Goal: Task Accomplishment & Management: Use online tool/utility

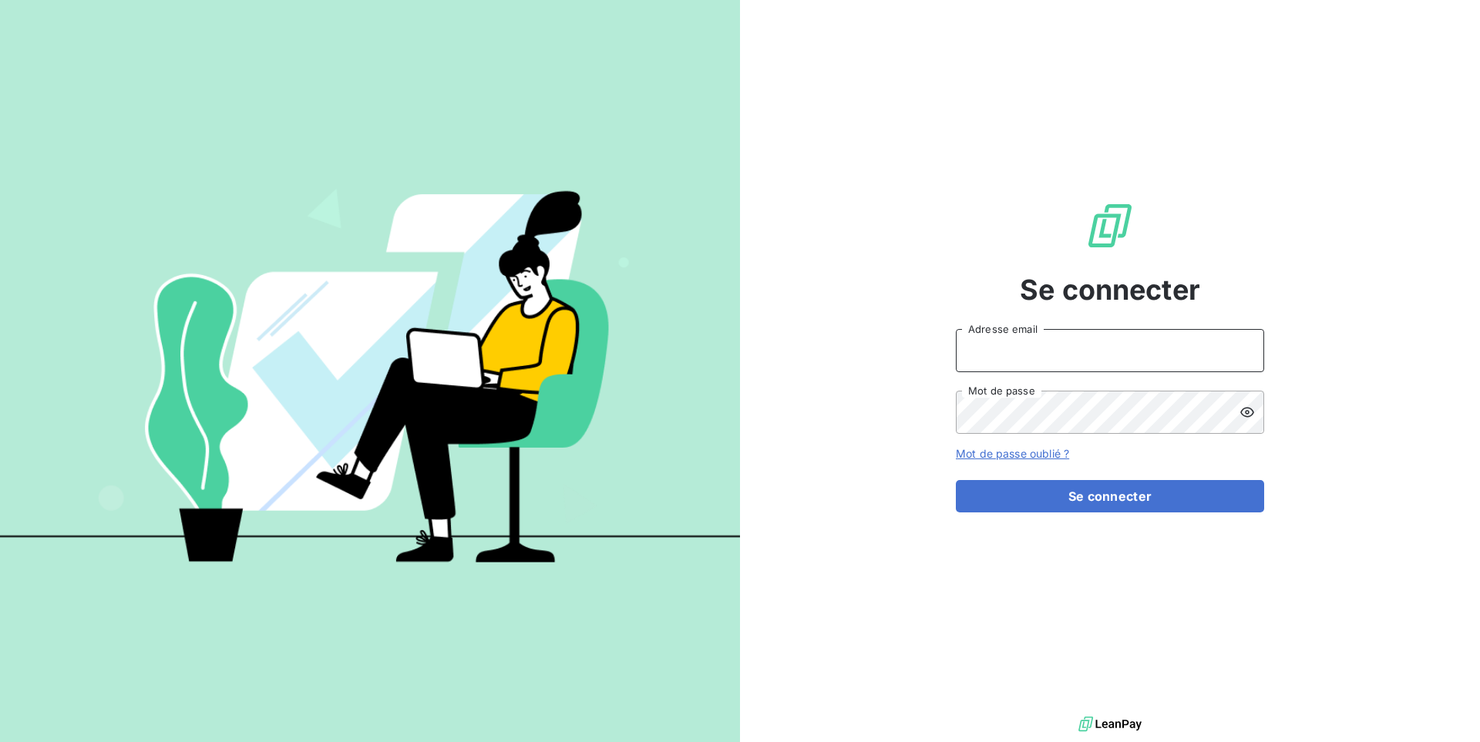
click at [1074, 352] on input "Adresse email" at bounding box center [1110, 350] width 308 height 43
paste input "gdsreunion"
type input "admin@gdsreunion"
click at [956, 480] on button "Se connecter" at bounding box center [1110, 496] width 308 height 32
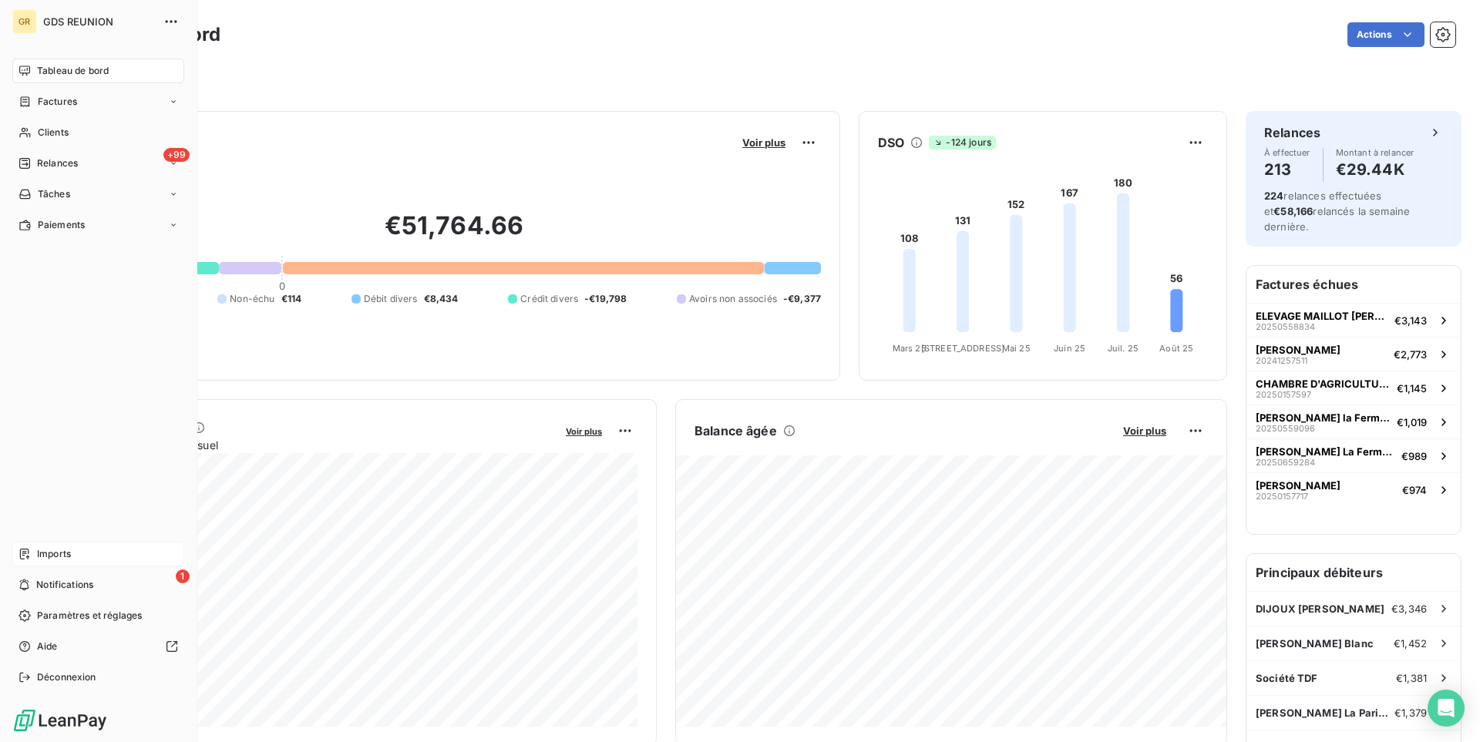
click at [39, 552] on span "Imports" at bounding box center [54, 554] width 34 height 14
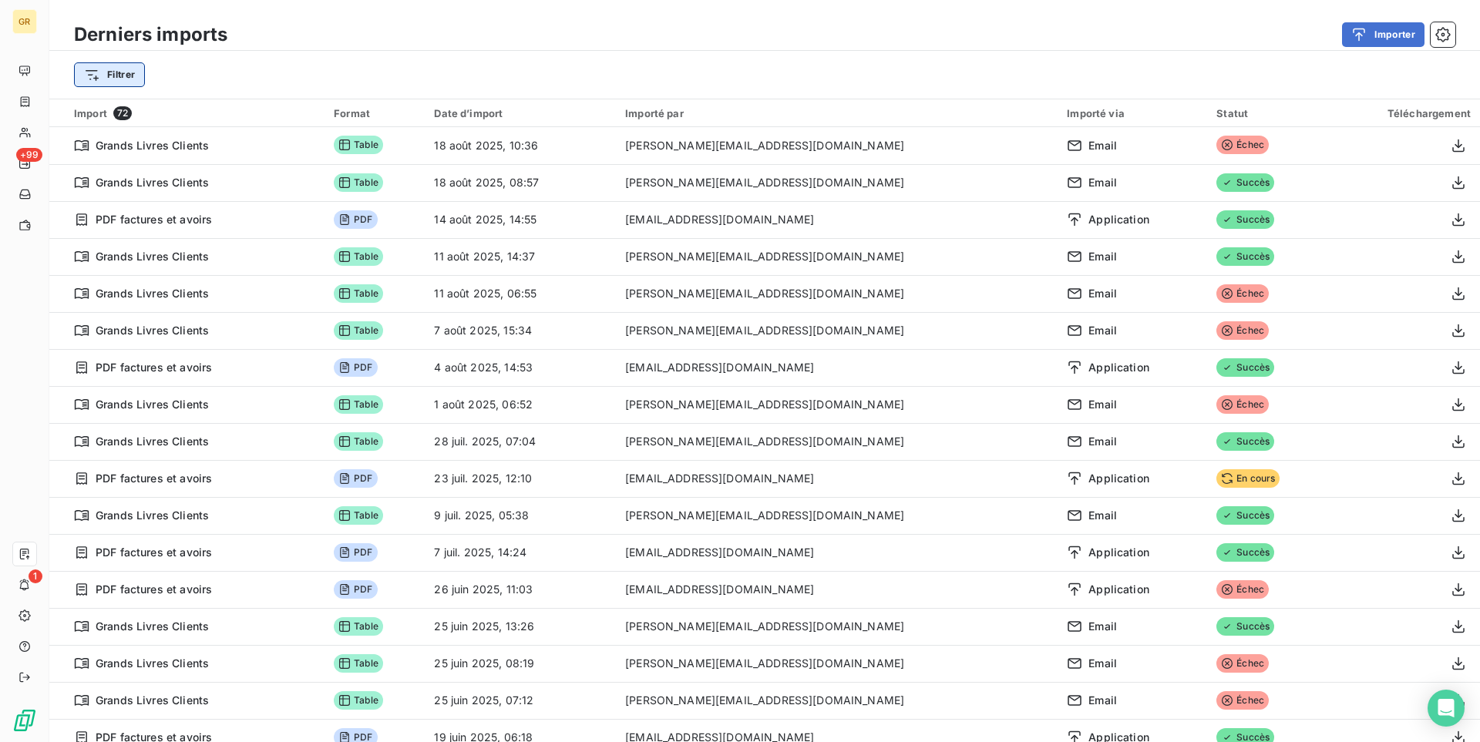
click at [84, 63] on html "GR +99 1 Derniers imports Importer Filtrer Import 72 Format Date d’import Impor…" at bounding box center [740, 371] width 1480 height 742
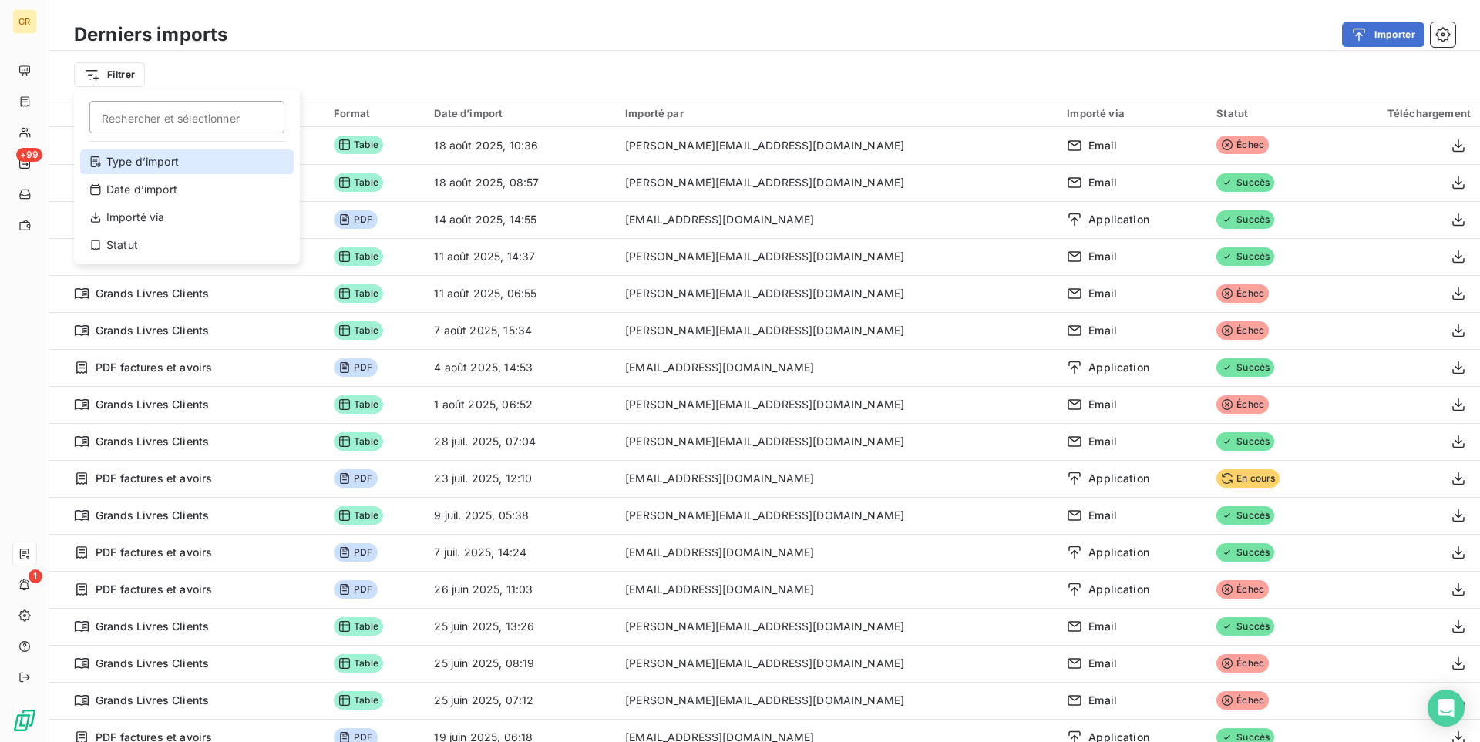
click at [241, 163] on div "Type d’import" at bounding box center [187, 162] width 214 height 25
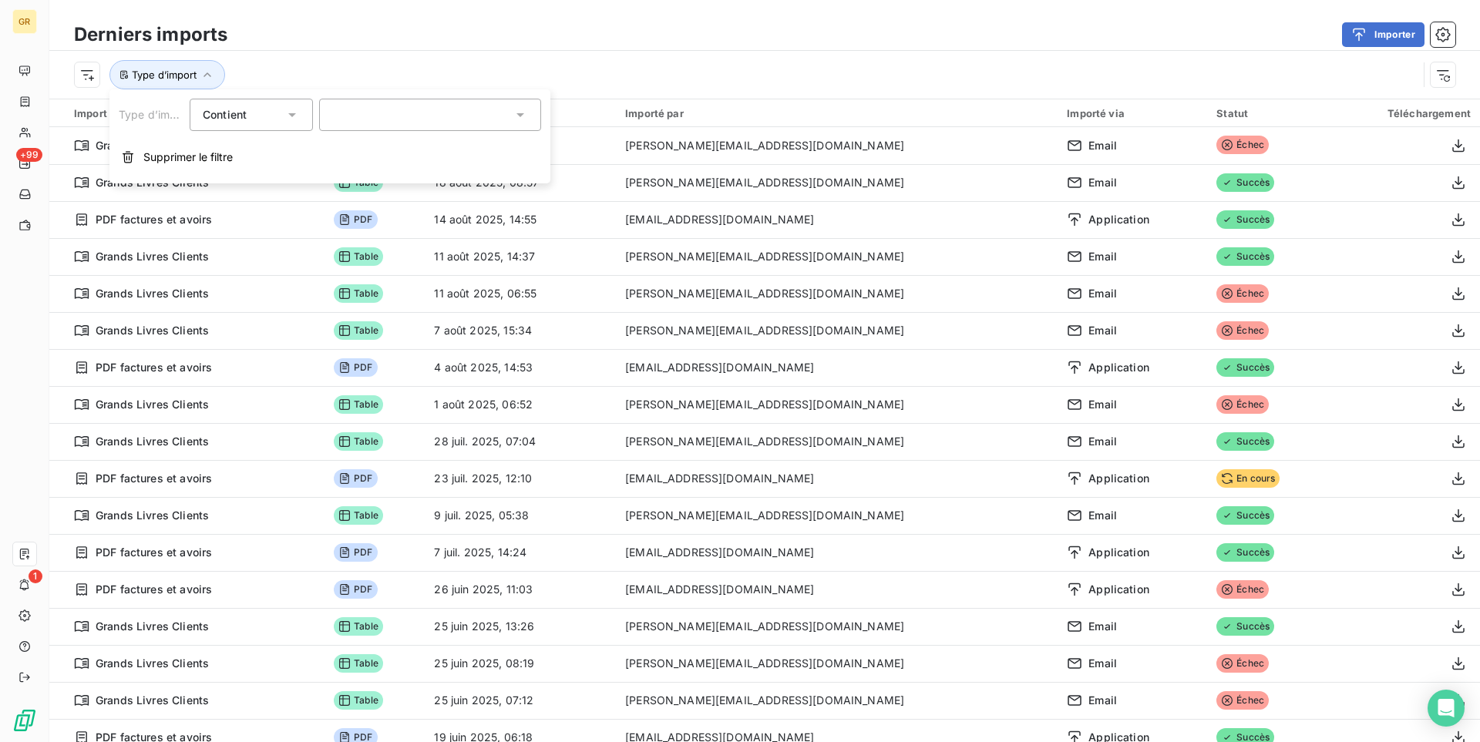
click at [391, 128] on div at bounding box center [430, 115] width 222 height 32
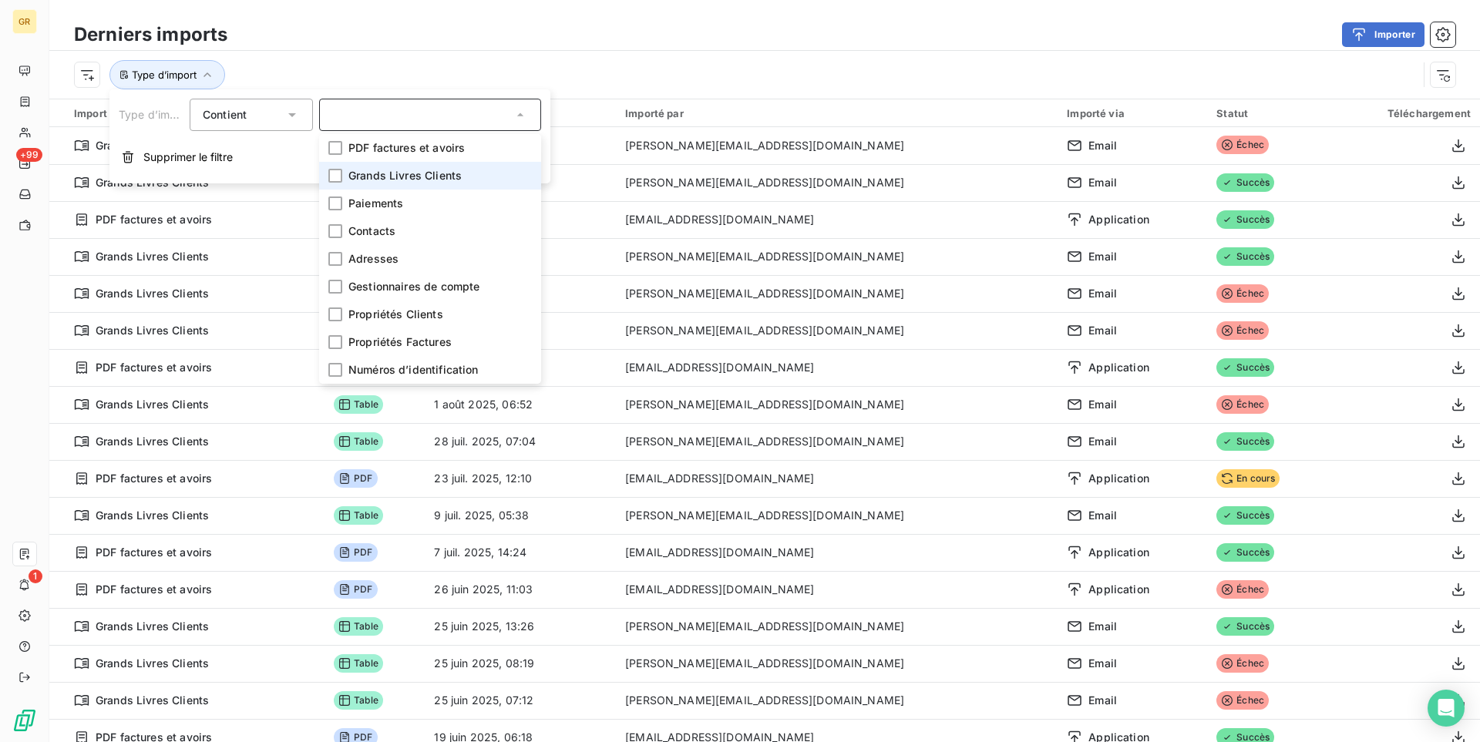
click at [387, 173] on span "Grands Livres Clients" at bounding box center [404, 175] width 113 height 15
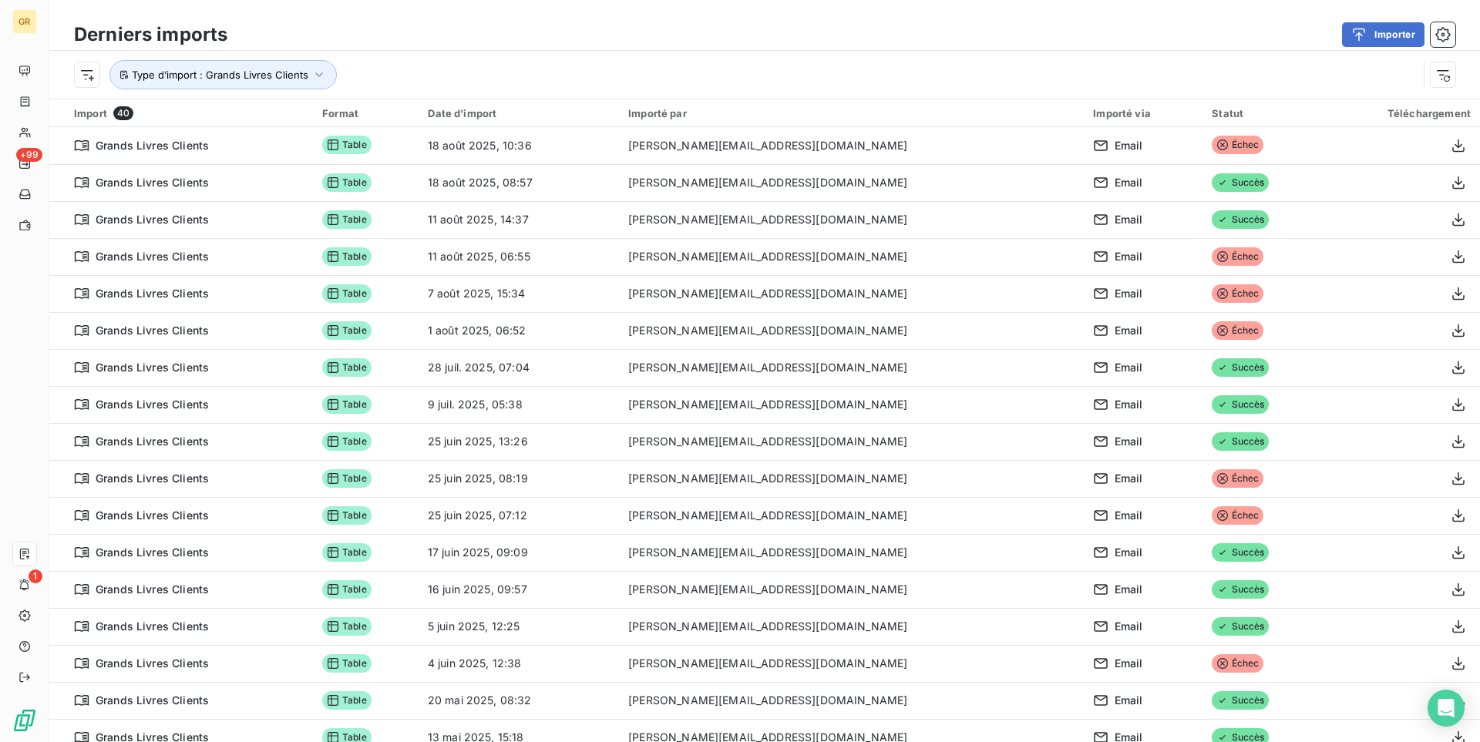
click at [566, 45] on div "Importer" at bounding box center [850, 34] width 1209 height 25
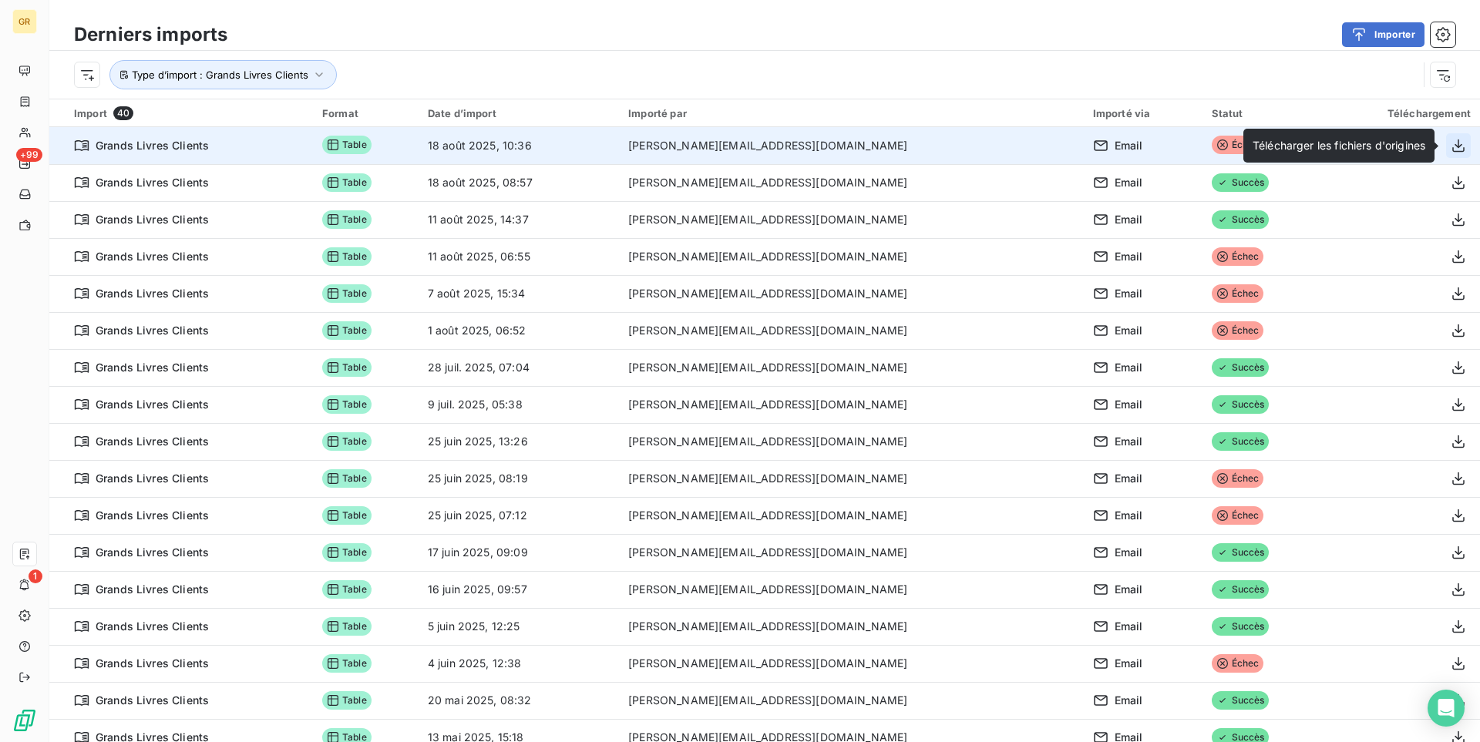
click at [1456, 149] on icon "button" at bounding box center [1458, 145] width 15 height 15
